Goal: Information Seeking & Learning: Check status

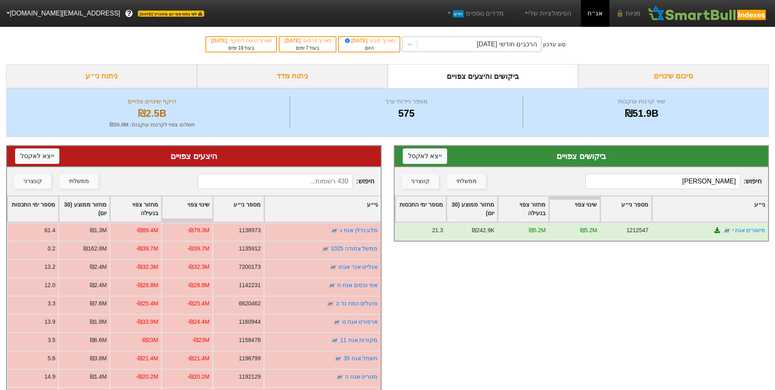
click at [507, 47] on div "הרכבים חודשי [DATE]" at bounding box center [507, 44] width 60 height 10
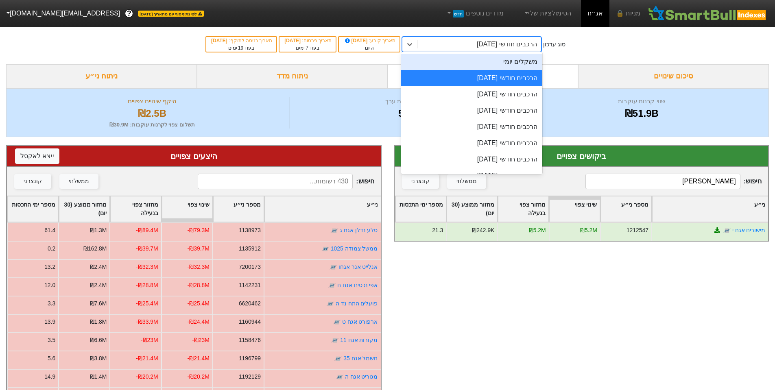
click at [531, 63] on div "משקלים יומי" at bounding box center [471, 62] width 141 height 16
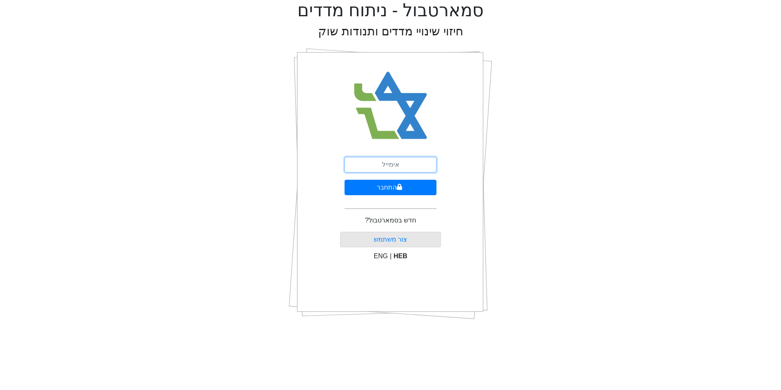
drag, startPoint x: 399, startPoint y: 163, endPoint x: 403, endPoint y: 170, distance: 8.2
click at [399, 163] on input "email" at bounding box center [390, 164] width 92 height 15
type input "[EMAIL_ADDRESS][DOMAIN_NAME]"
click at [384, 189] on button "התחבר" at bounding box center [390, 187] width 92 height 15
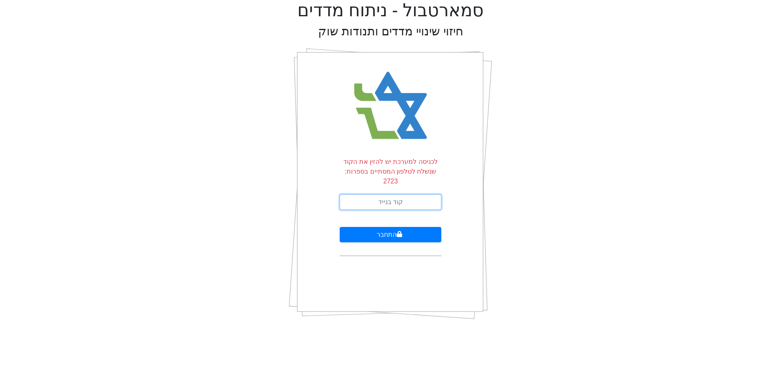
click at [390, 196] on input "text" at bounding box center [391, 201] width 102 height 15
type input "725510"
click at [410, 227] on button "התחבר" at bounding box center [391, 234] width 102 height 15
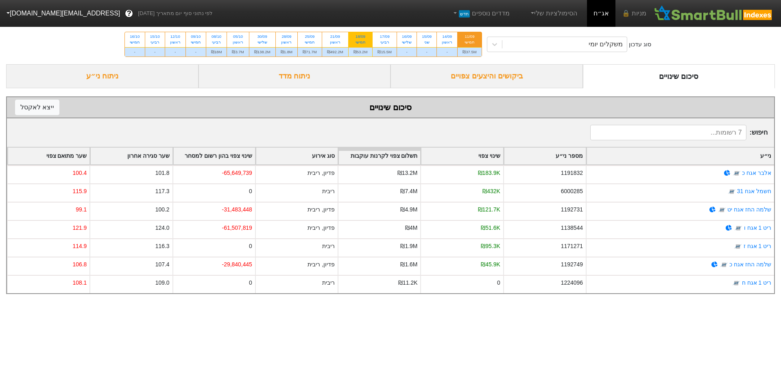
click at [369, 44] on div "18/09 חמישי" at bounding box center [360, 39] width 24 height 15
click at [360, 37] on input "18/09 חמישי ₪53.2M" at bounding box center [357, 34] width 5 height 5
radio input "true"
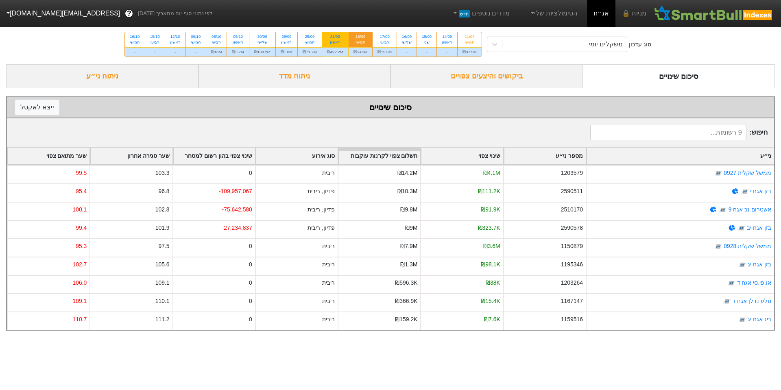
click at [333, 52] on div "₪492.2M" at bounding box center [335, 51] width 26 height 9
click at [333, 37] on input "21/09 ראשון ₪492.2M" at bounding box center [332, 34] width 5 height 5
radio input "true"
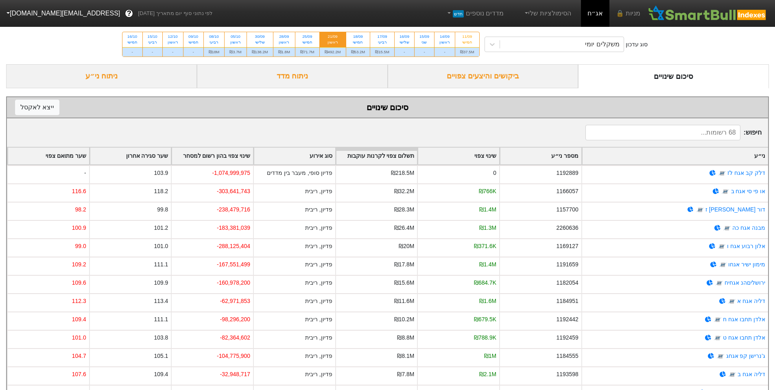
click at [479, 76] on div "ביקושים והיצעים צפויים" at bounding box center [483, 76] width 191 height 24
